Goal: Find contact information: Find contact information

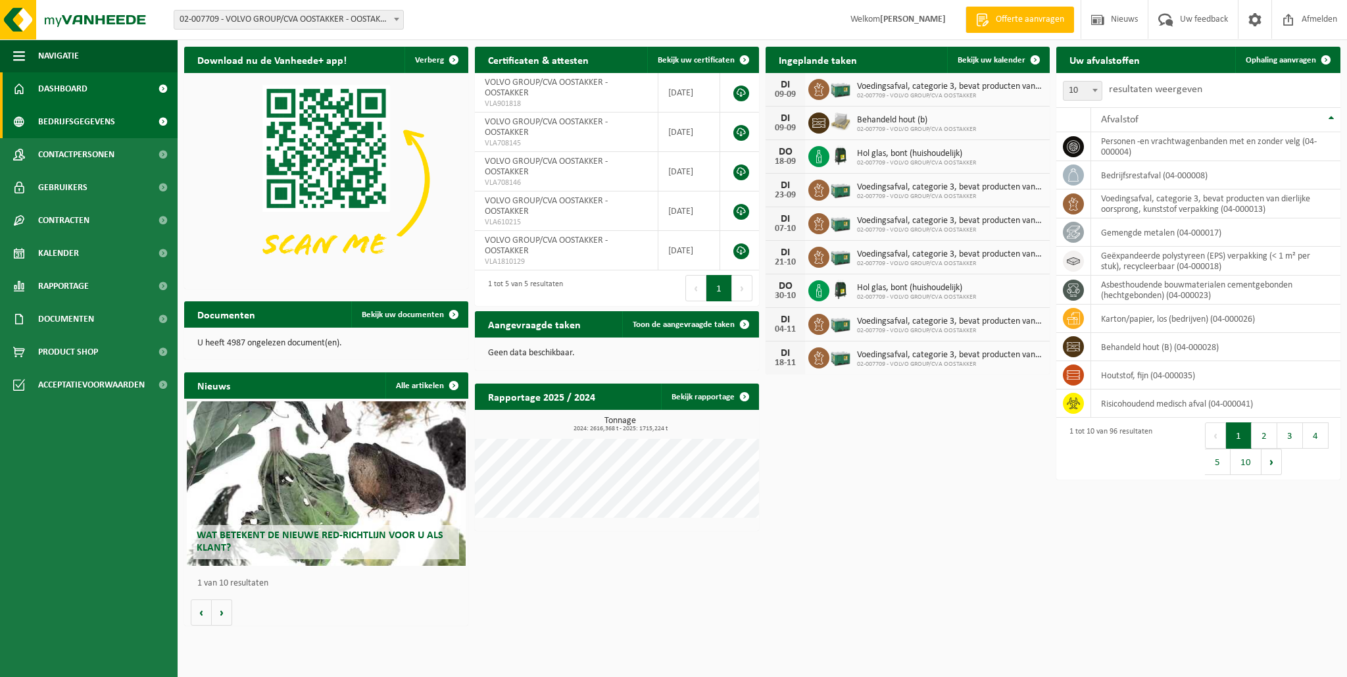
click at [78, 124] on span "Bedrijfsgegevens" at bounding box center [76, 121] width 77 height 33
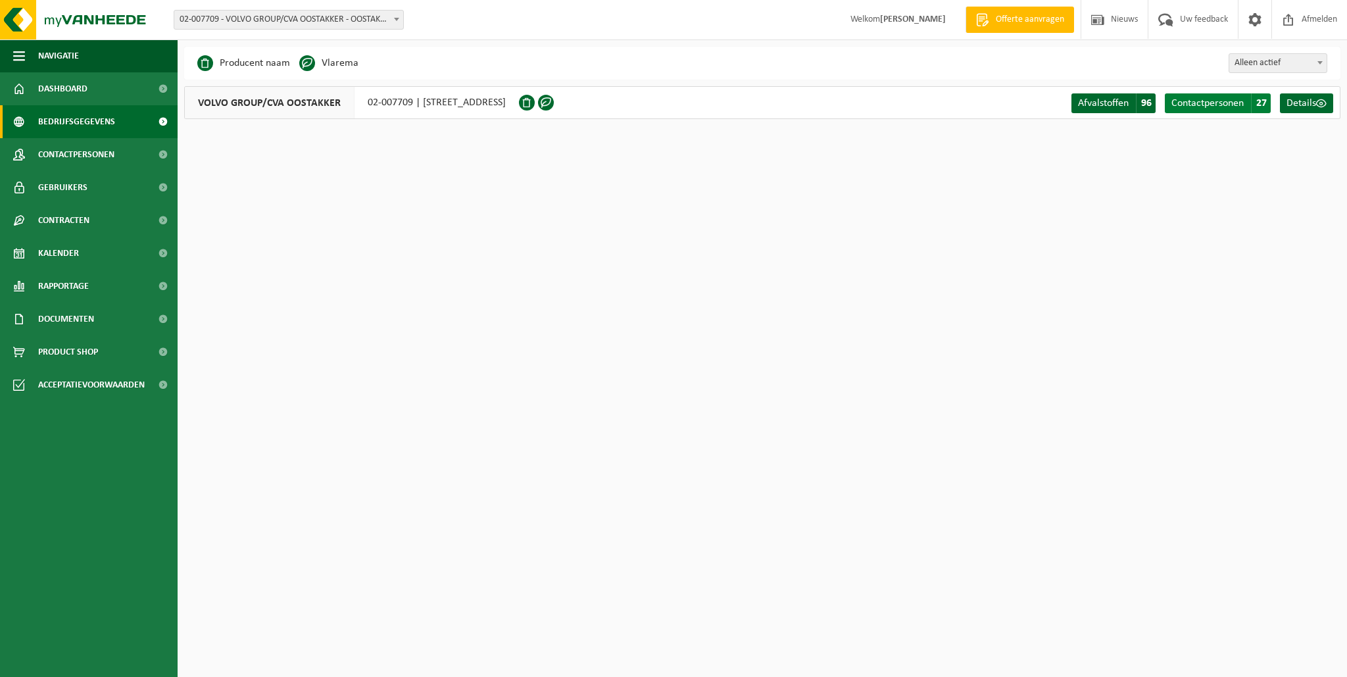
click at [1239, 101] on span "Contactpersonen" at bounding box center [1207, 103] width 72 height 11
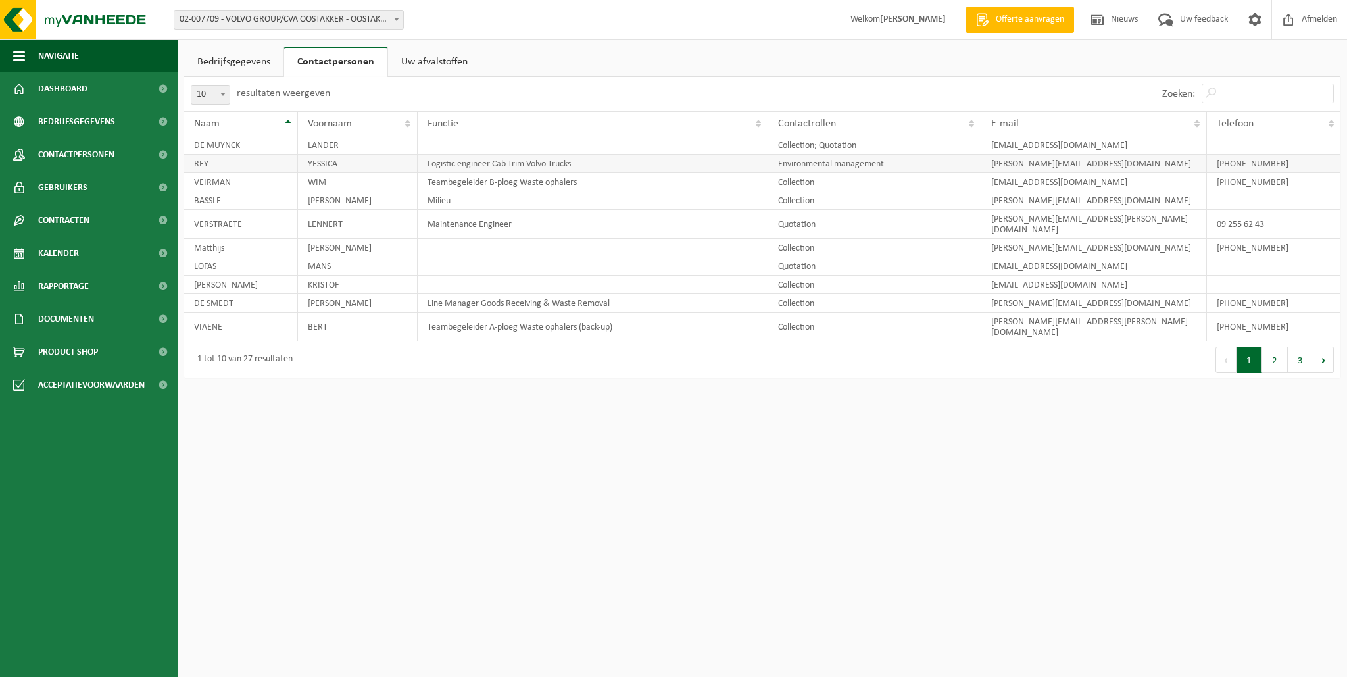
click at [243, 159] on td "REY" at bounding box center [241, 164] width 114 height 18
click at [391, 170] on td "YESSICA" at bounding box center [358, 164] width 120 height 18
click at [1326, 347] on button "Volgende" at bounding box center [1323, 360] width 20 height 26
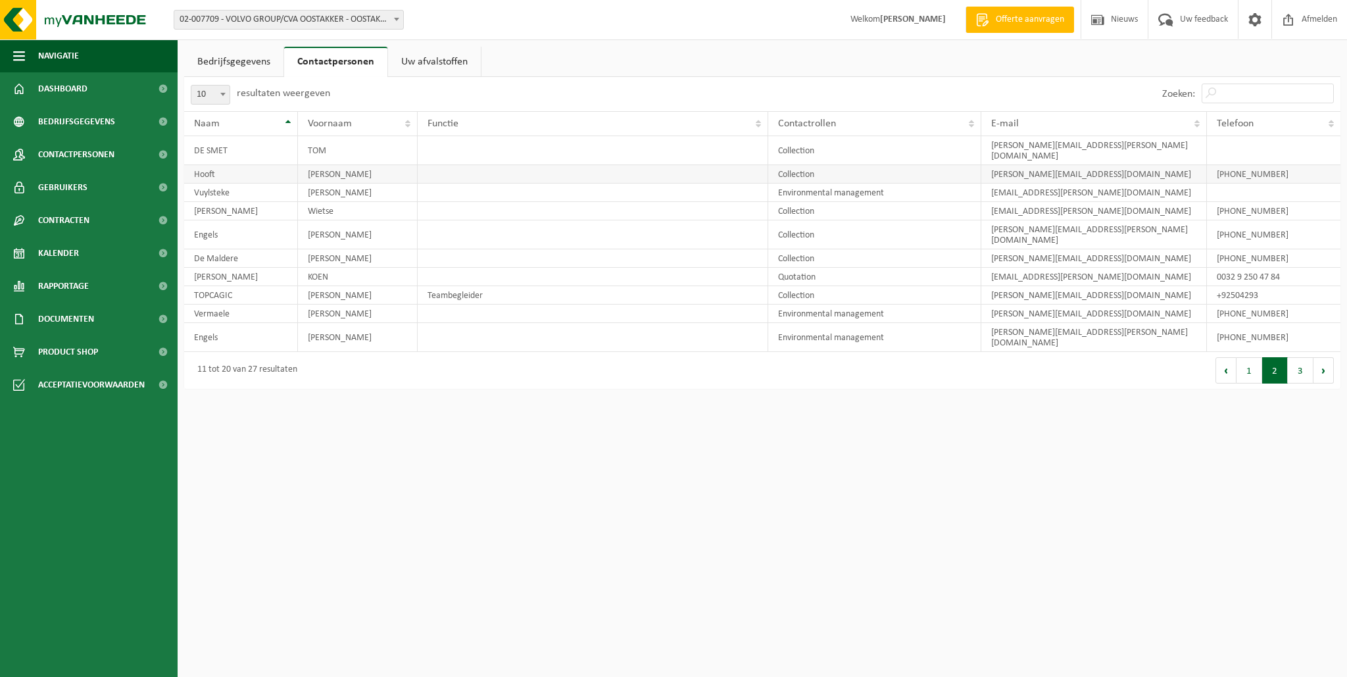
click at [370, 165] on td "[PERSON_NAME]" at bounding box center [358, 174] width 120 height 18
click at [483, 132] on th "Functie" at bounding box center [593, 123] width 350 height 25
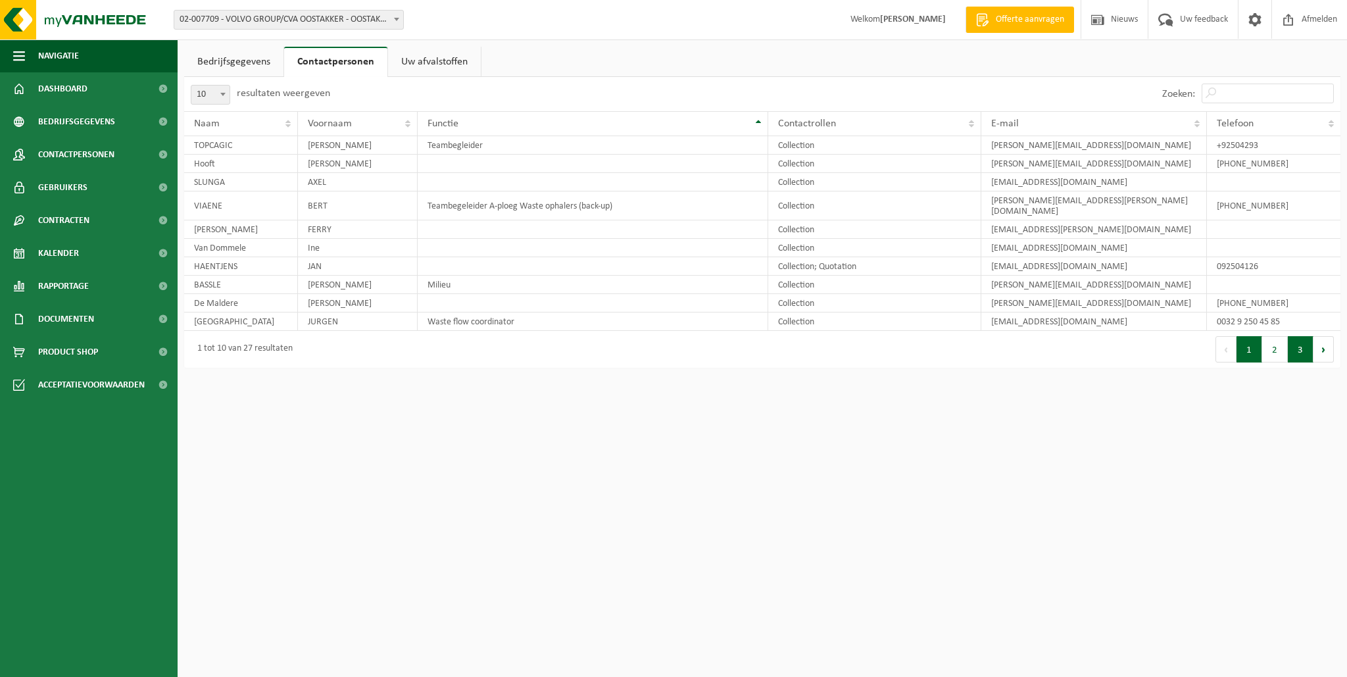
click at [1294, 339] on button "3" at bounding box center [1300, 349] width 26 height 26
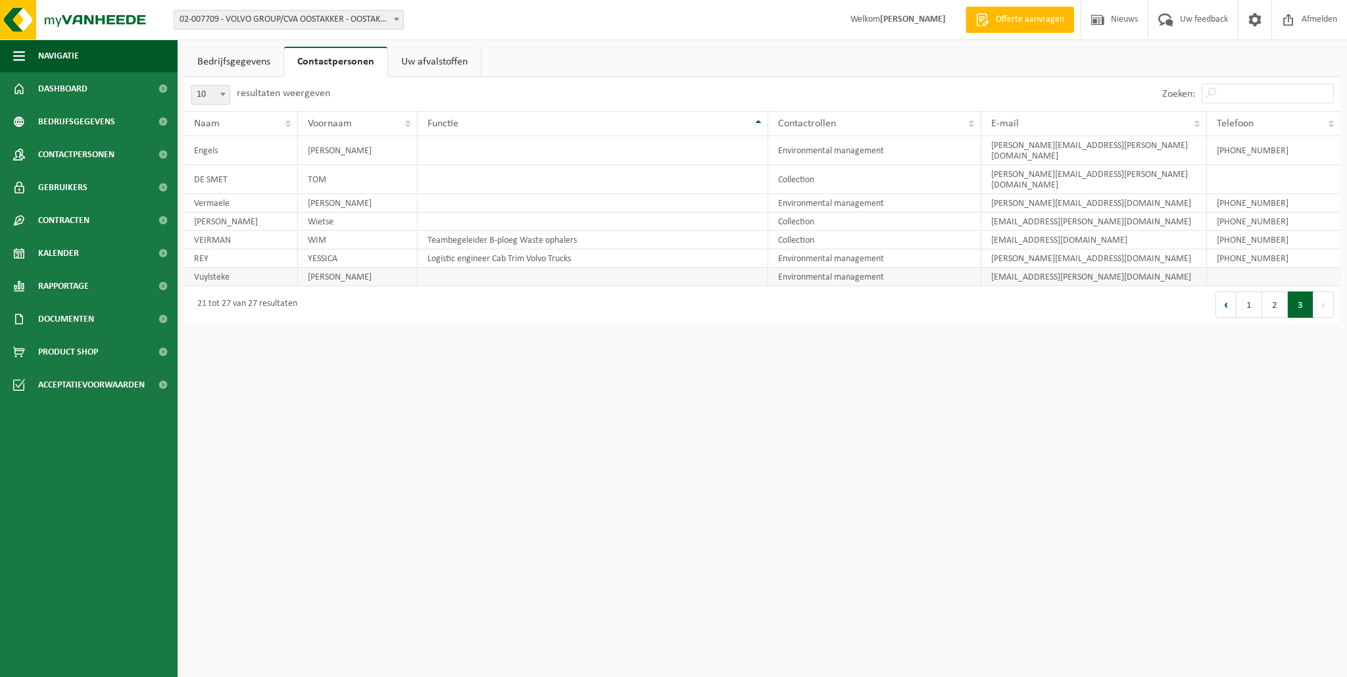
click at [844, 268] on td "Environmental management" at bounding box center [874, 277] width 213 height 18
click at [846, 249] on td "Environmental management" at bounding box center [874, 258] width 213 height 18
click at [846, 231] on td "Collection" at bounding box center [874, 240] width 213 height 18
click at [842, 212] on td "Collection" at bounding box center [874, 221] width 213 height 18
click at [842, 194] on td "Environmental management" at bounding box center [874, 203] width 213 height 18
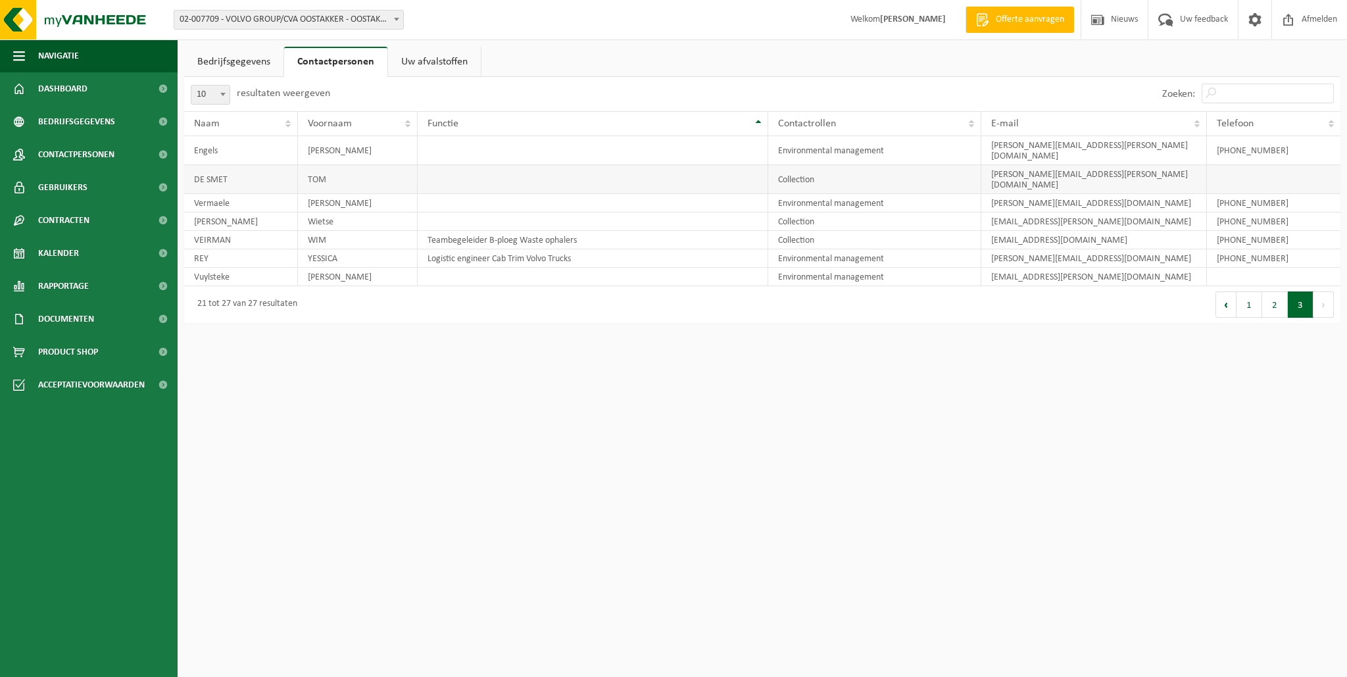
click at [840, 166] on td "Collection" at bounding box center [874, 179] width 213 height 29
click at [844, 144] on td "Environmental management" at bounding box center [874, 150] width 213 height 29
click at [257, 165] on td "DE SMET" at bounding box center [241, 179] width 114 height 29
click at [248, 194] on td "Vermaele" at bounding box center [241, 203] width 114 height 18
click at [246, 212] on td "Vanhyfte" at bounding box center [241, 221] width 114 height 18
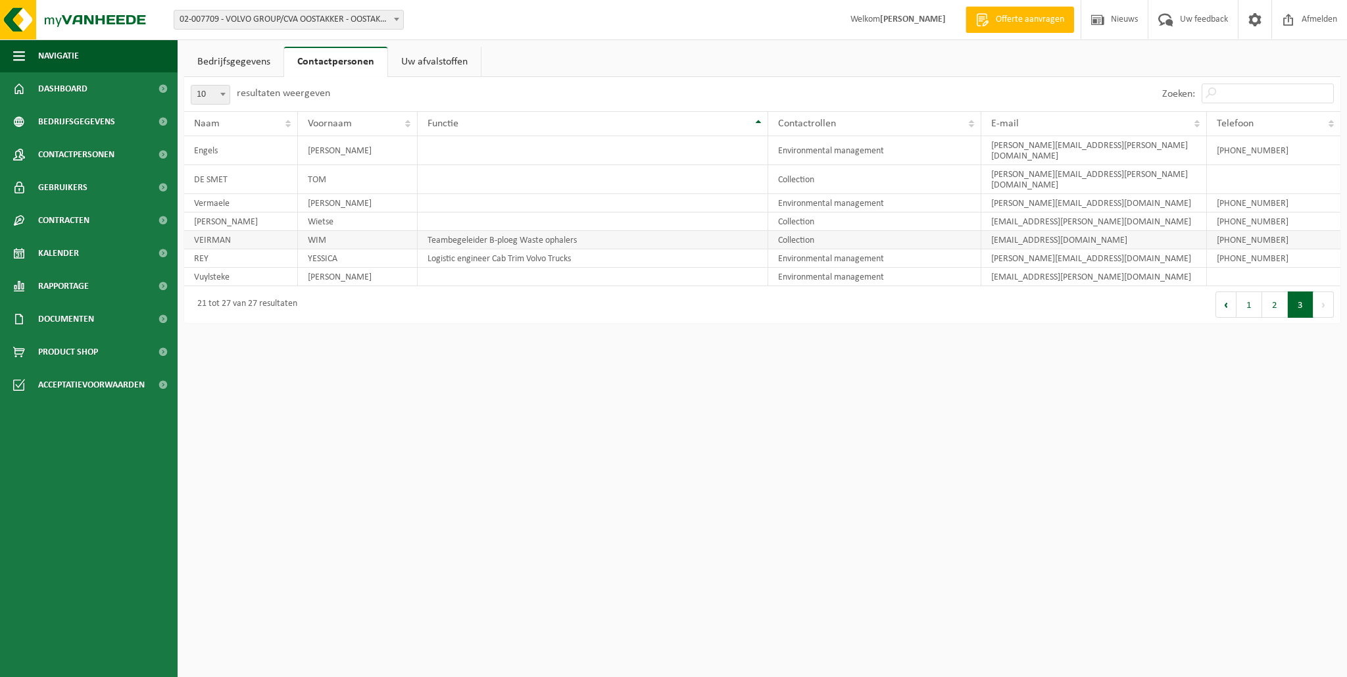
click at [247, 231] on td "VEIRMAN" at bounding box center [241, 240] width 114 height 18
click at [247, 249] on td "REY" at bounding box center [241, 258] width 114 height 18
drag, startPoint x: 251, startPoint y: 264, endPoint x: 256, endPoint y: 228, distance: 36.5
click at [251, 268] on td "Vuylsteke" at bounding box center [241, 277] width 114 height 18
click at [250, 152] on td "Engels" at bounding box center [241, 150] width 114 height 29
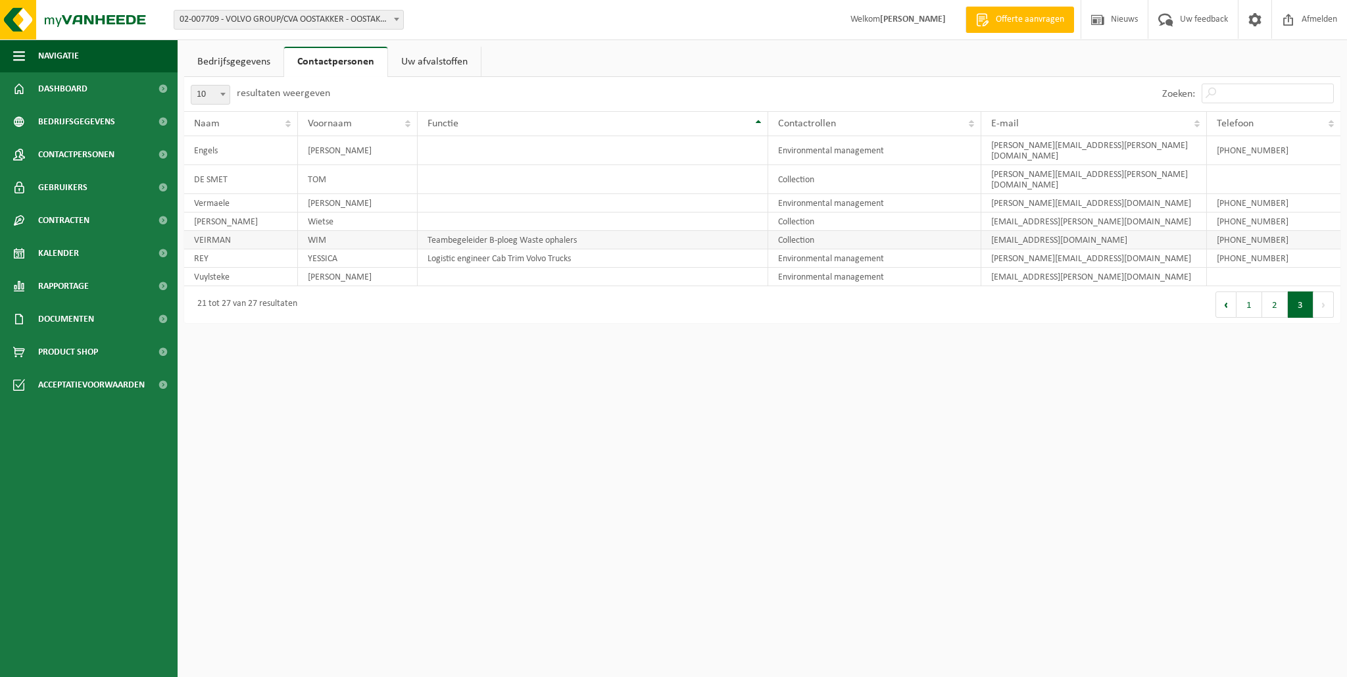
click at [835, 231] on td "Collection" at bounding box center [874, 240] width 213 height 18
click at [846, 212] on td "Collection" at bounding box center [874, 221] width 213 height 18
click at [855, 165] on td "Collection" at bounding box center [874, 179] width 213 height 29
click at [1260, 170] on td at bounding box center [1273, 179] width 133 height 29
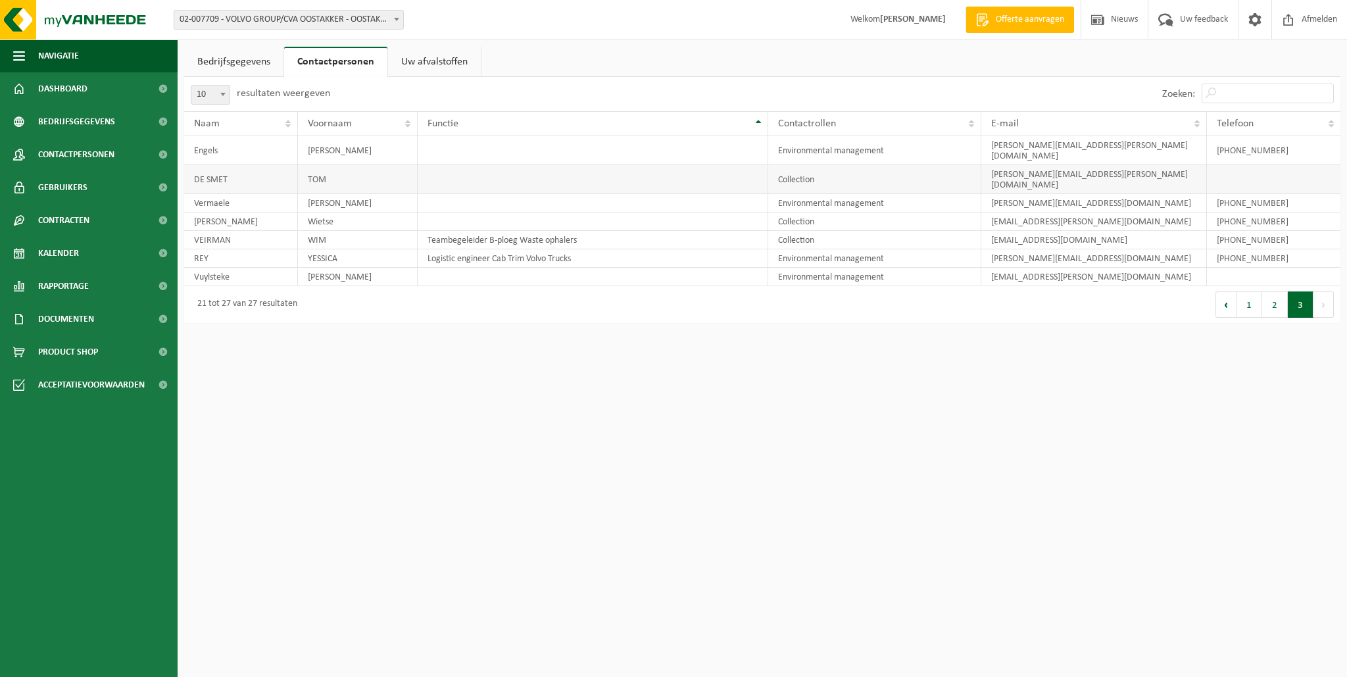
click at [1260, 170] on td at bounding box center [1273, 179] width 133 height 29
